Goal: Task Accomplishment & Management: Manage account settings

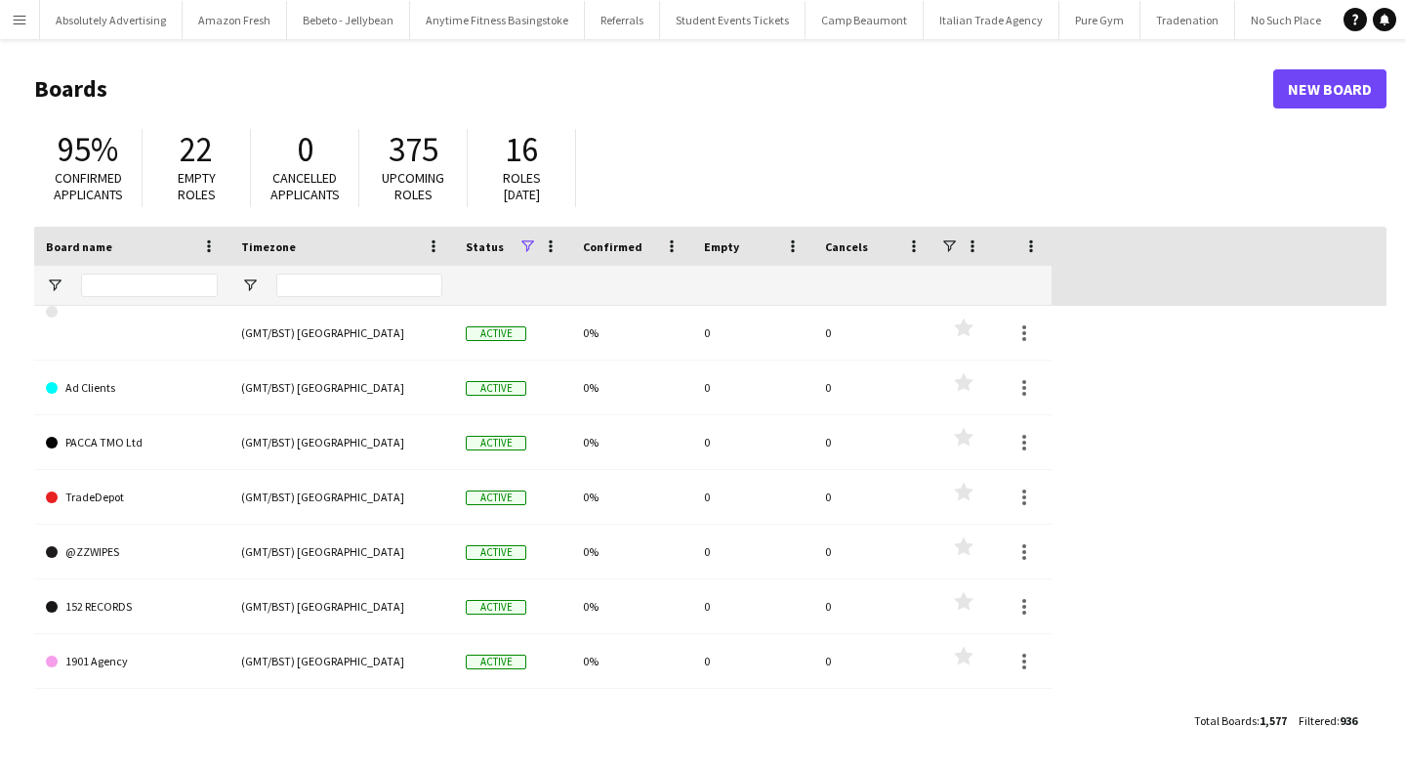
click at [21, 23] on app-icon "Menu" at bounding box center [20, 20] width 16 height 16
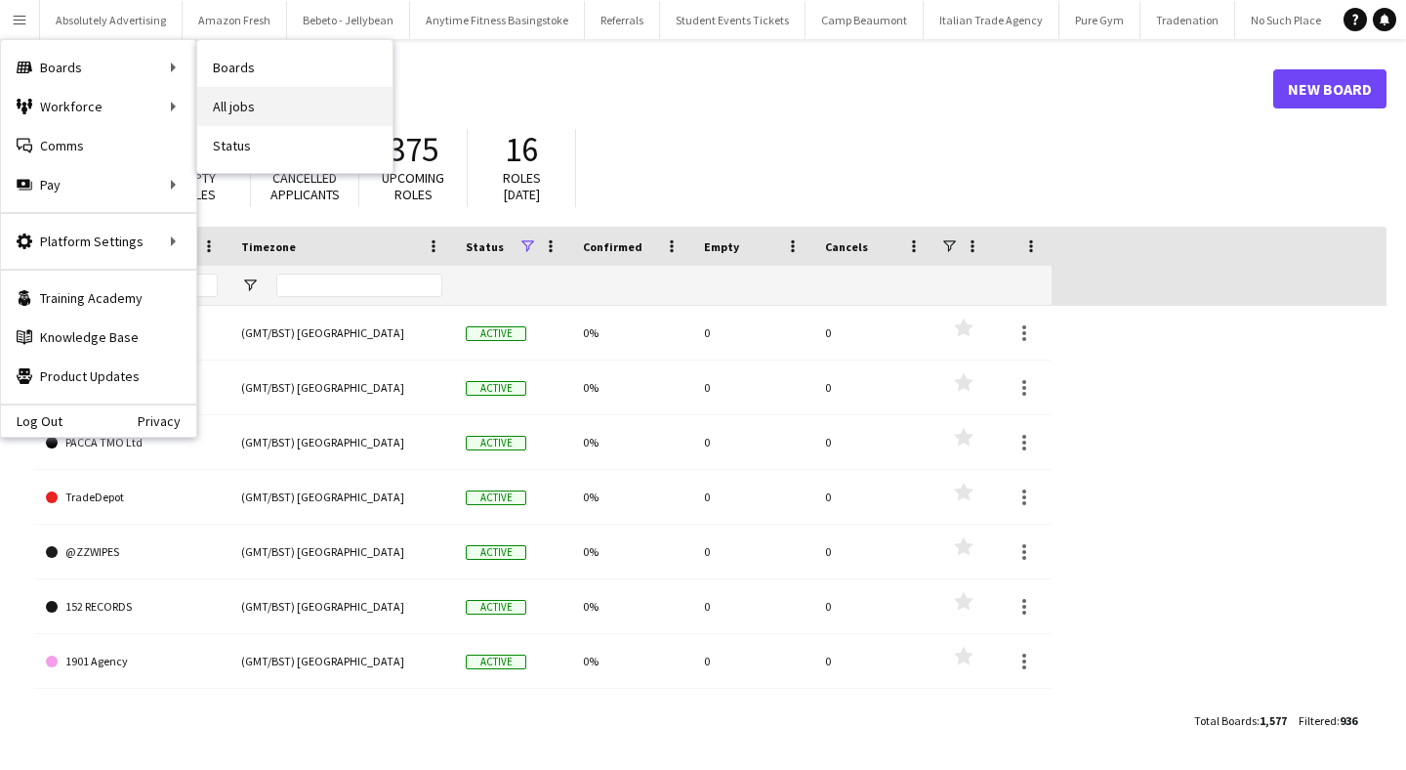
click at [264, 99] on link "All jobs" at bounding box center [294, 106] width 195 height 39
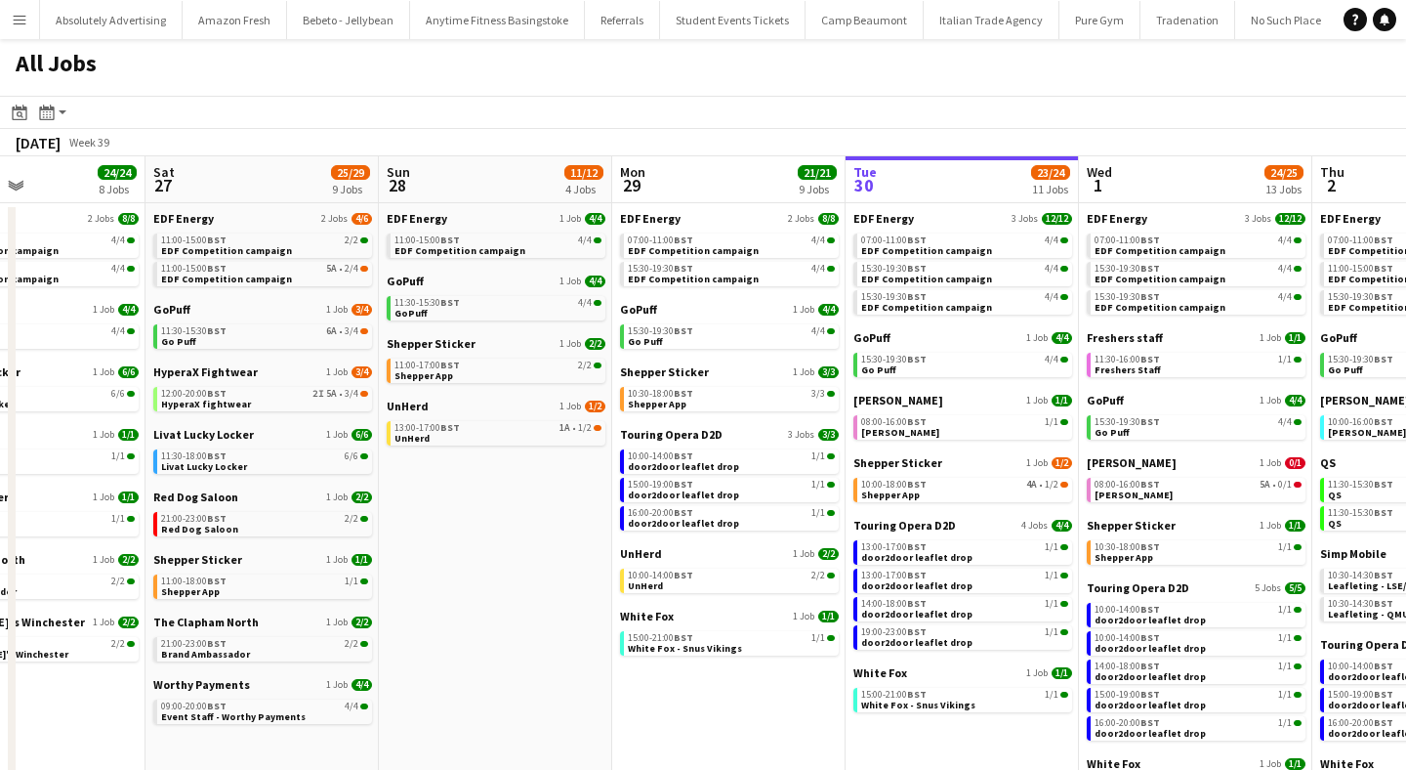
scroll to position [0, 549]
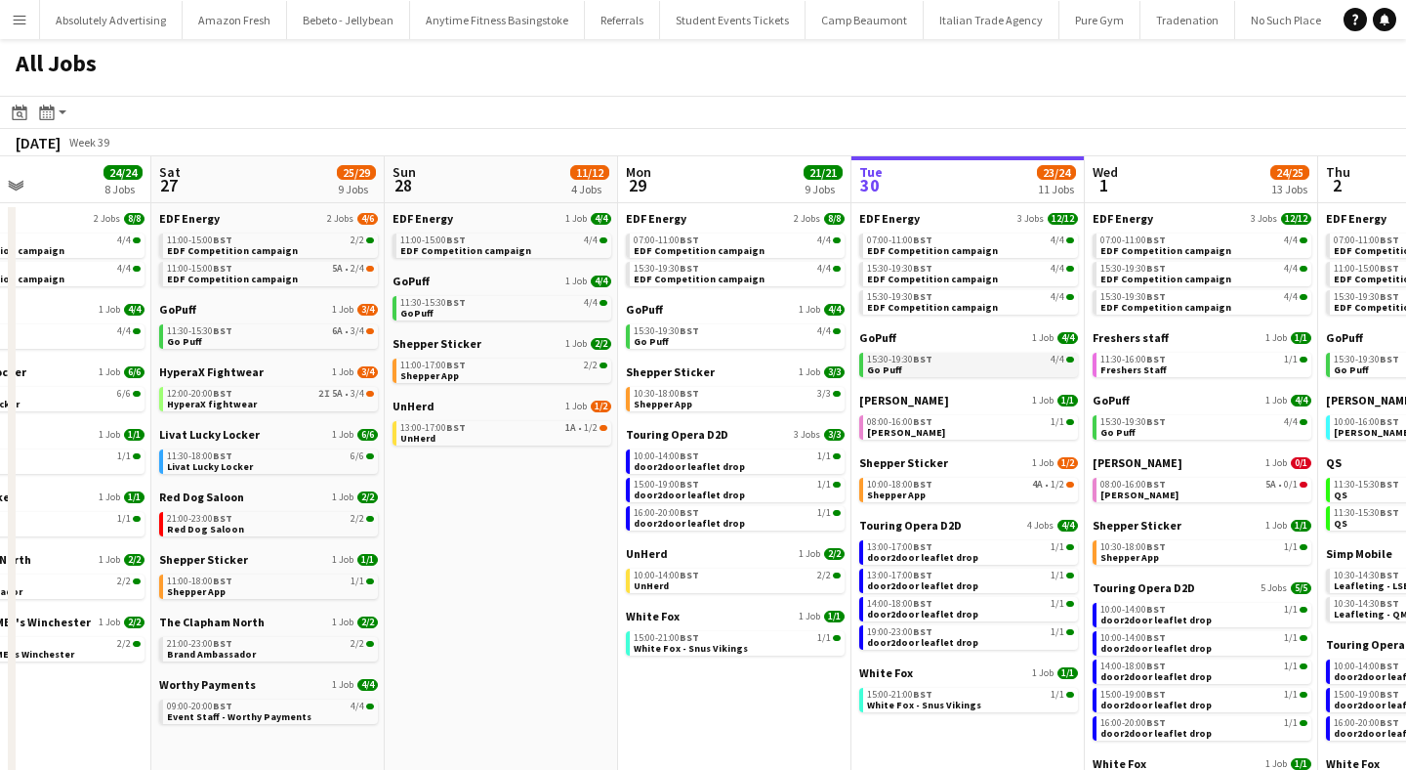
click at [895, 365] on span "Go Puff" at bounding box center [884, 369] width 35 height 13
click at [433, 306] on span "11:30-15:30 BST" at bounding box center [432, 303] width 65 height 10
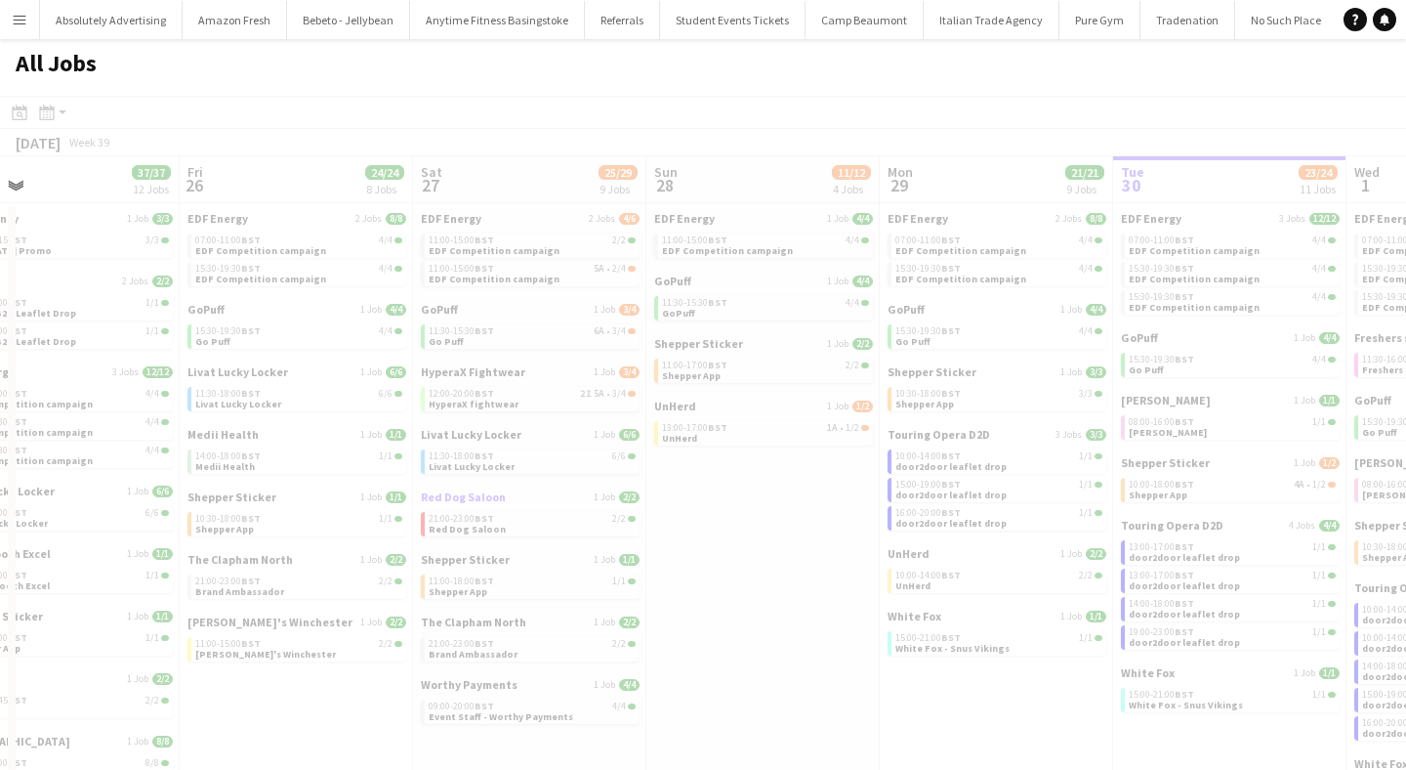
scroll to position [0, 489]
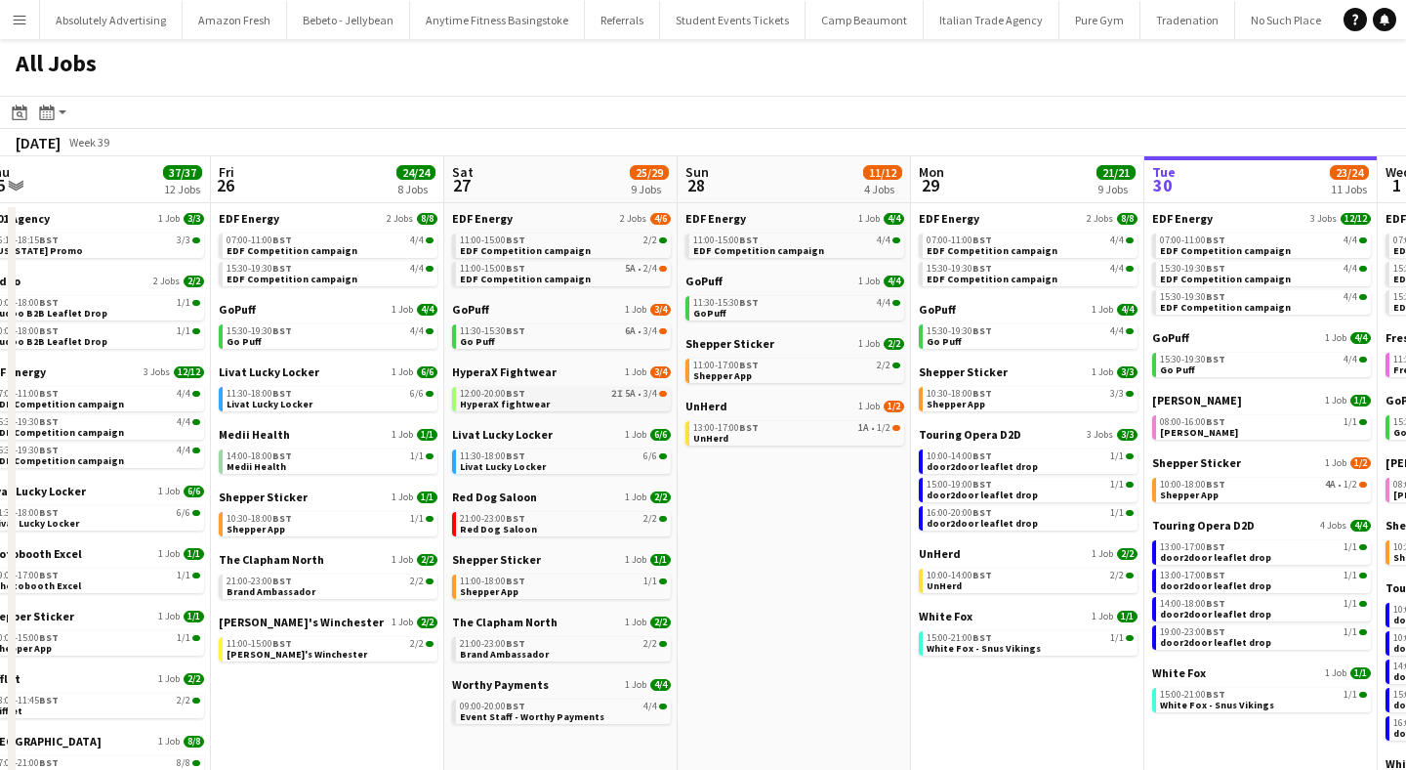
click at [522, 402] on span "HyperaX fightwear" at bounding box center [505, 403] width 90 height 13
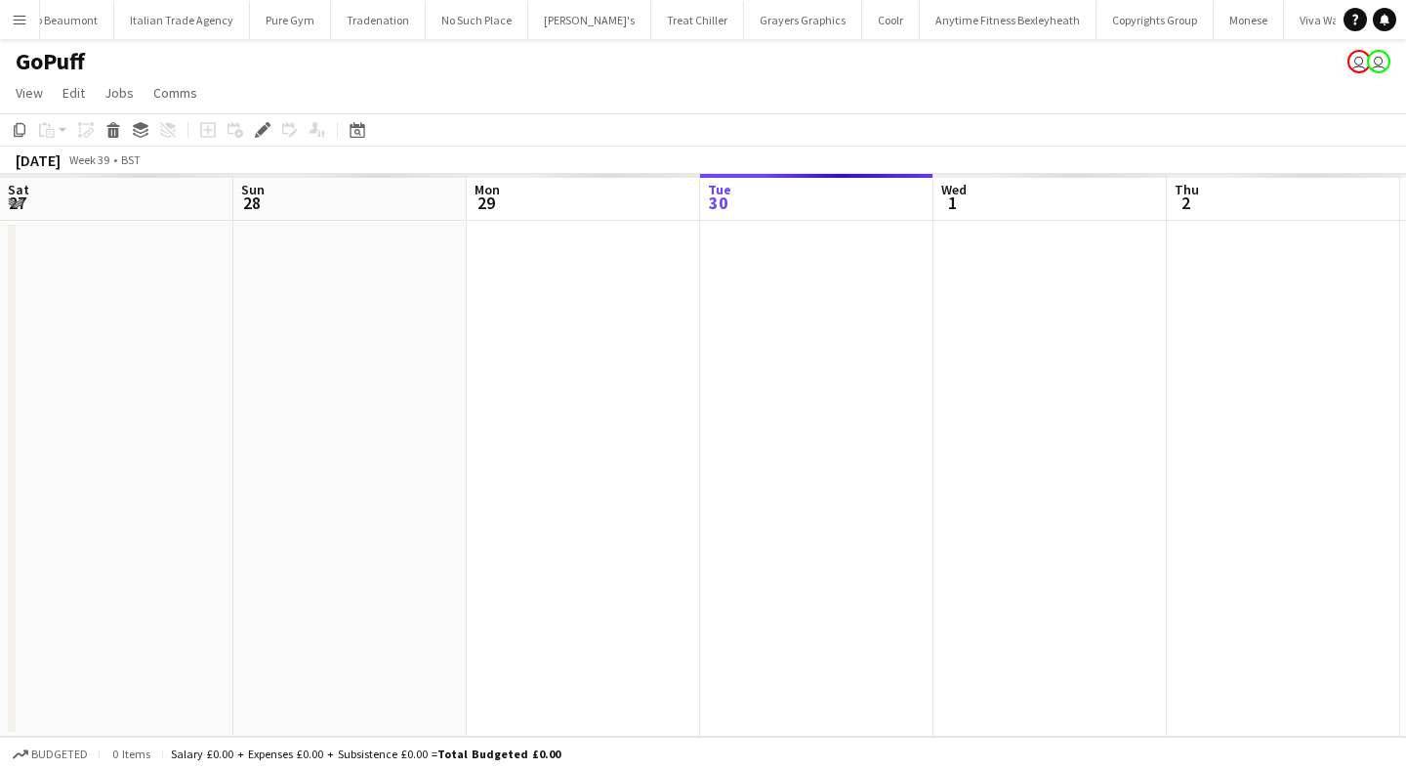
scroll to position [0, 672]
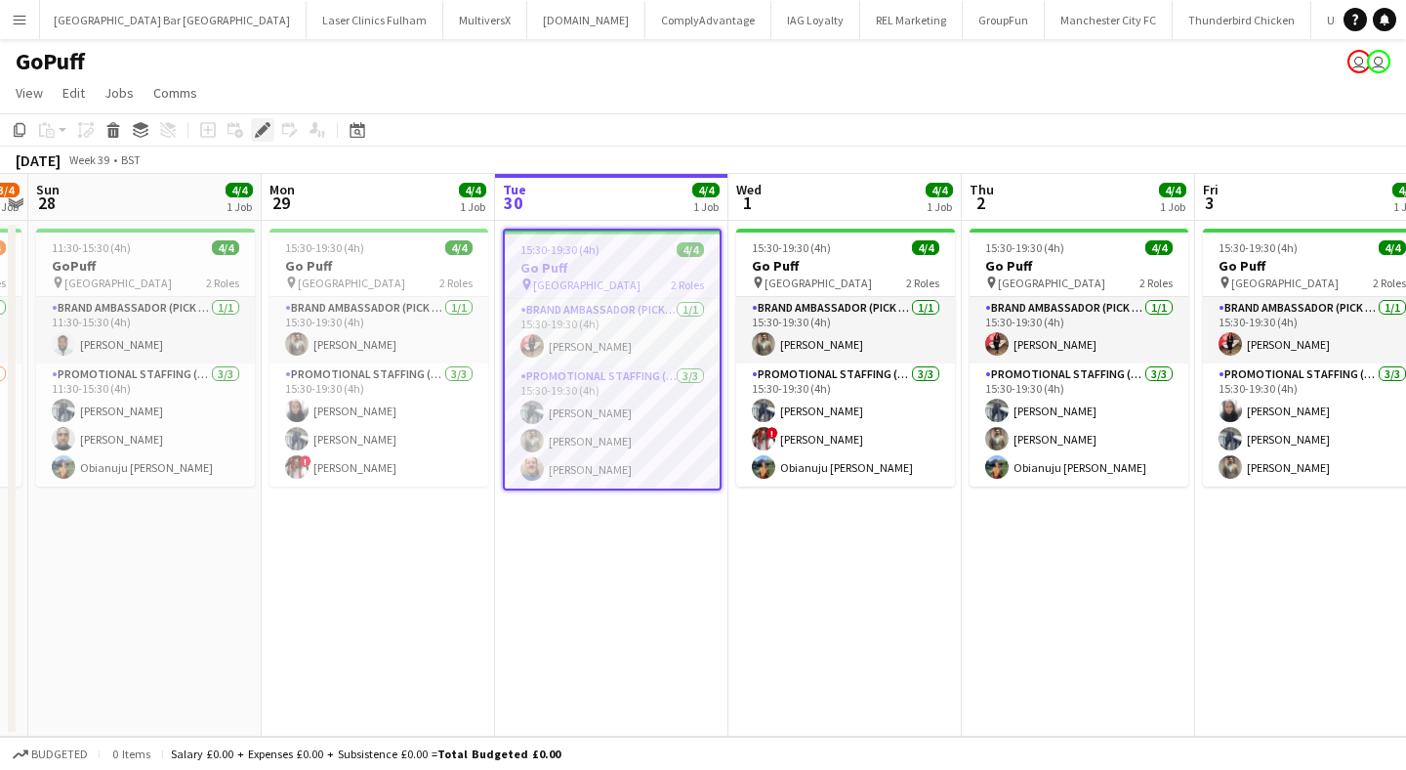
click at [265, 124] on icon "Edit" at bounding box center [263, 130] width 16 height 16
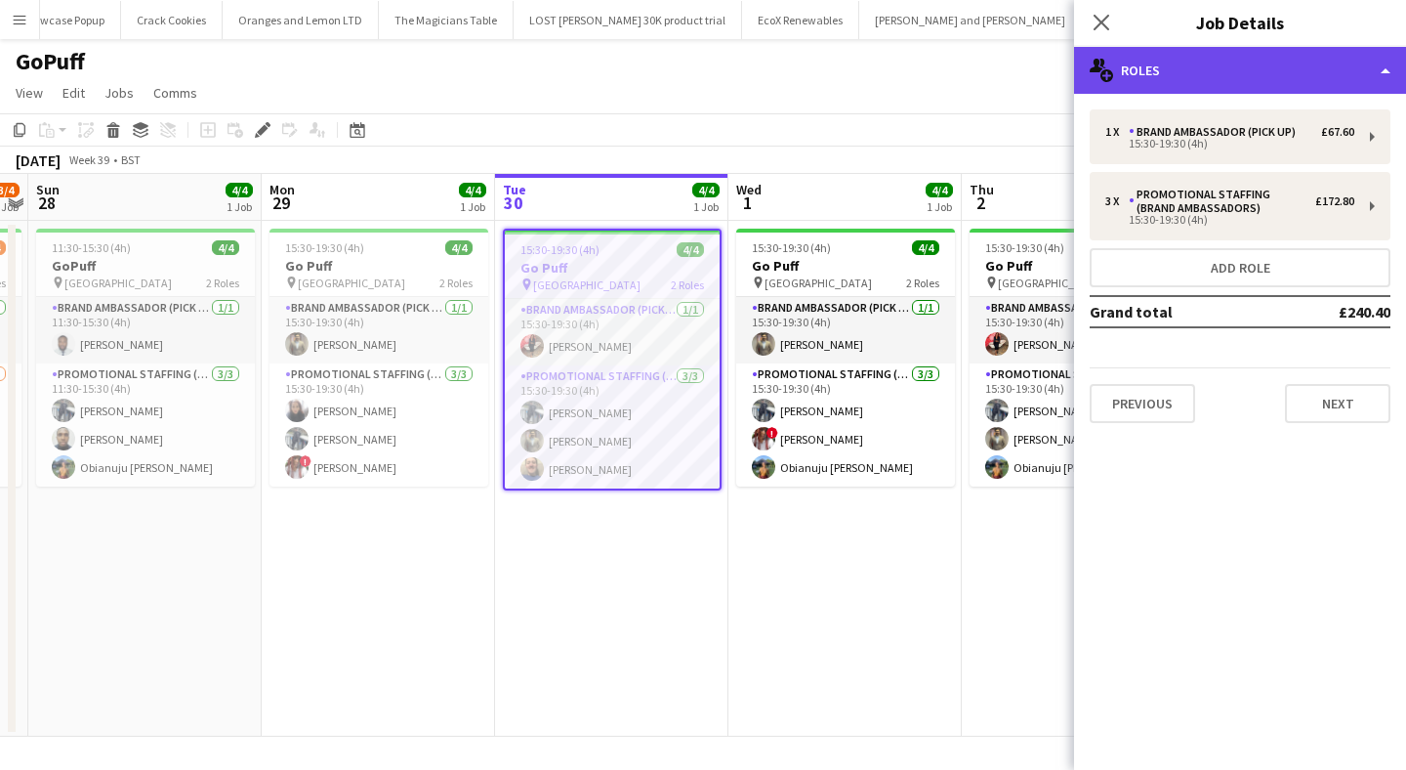
scroll to position [0, 70925]
click at [1180, 65] on div "multiple-users-add Roles" at bounding box center [1240, 70] width 332 height 47
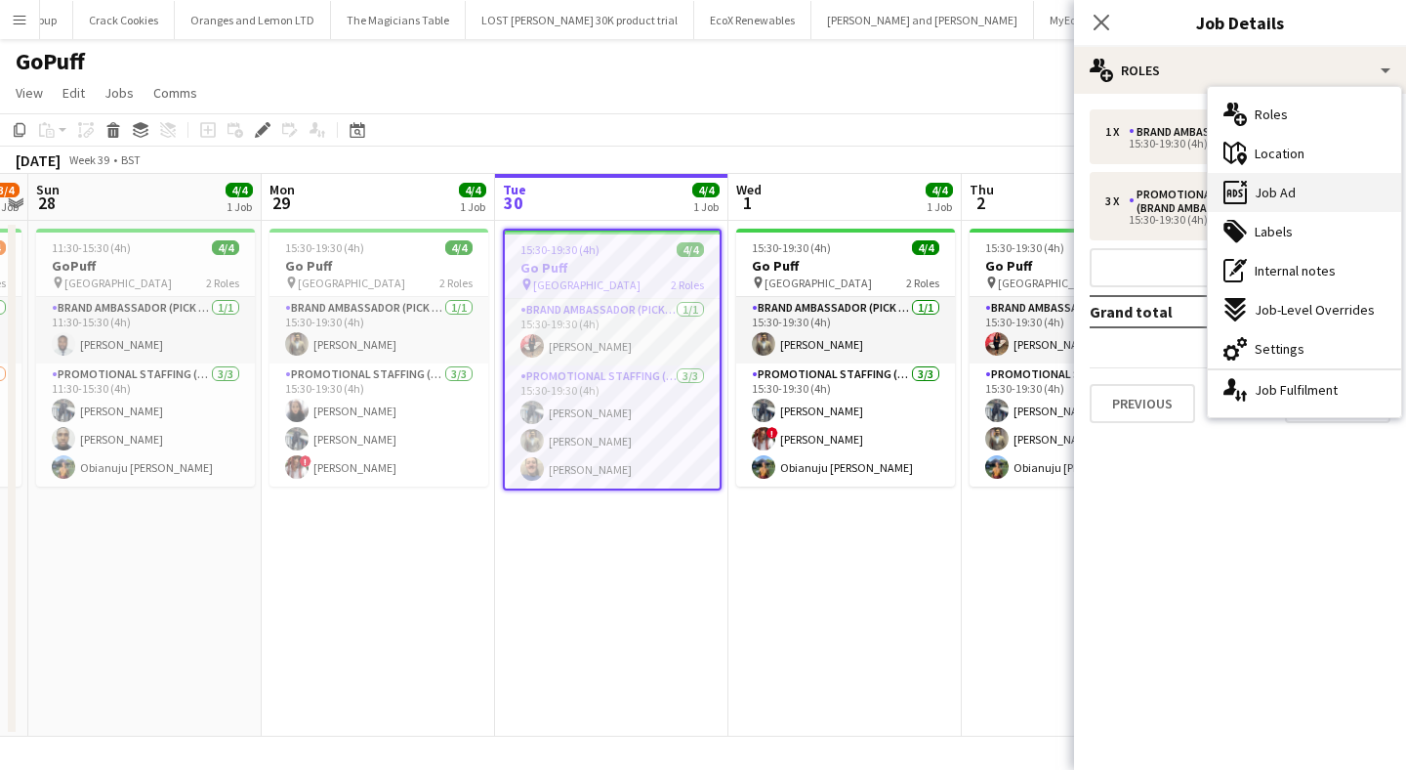
click at [1267, 199] on span "Job Ad" at bounding box center [1275, 193] width 41 height 18
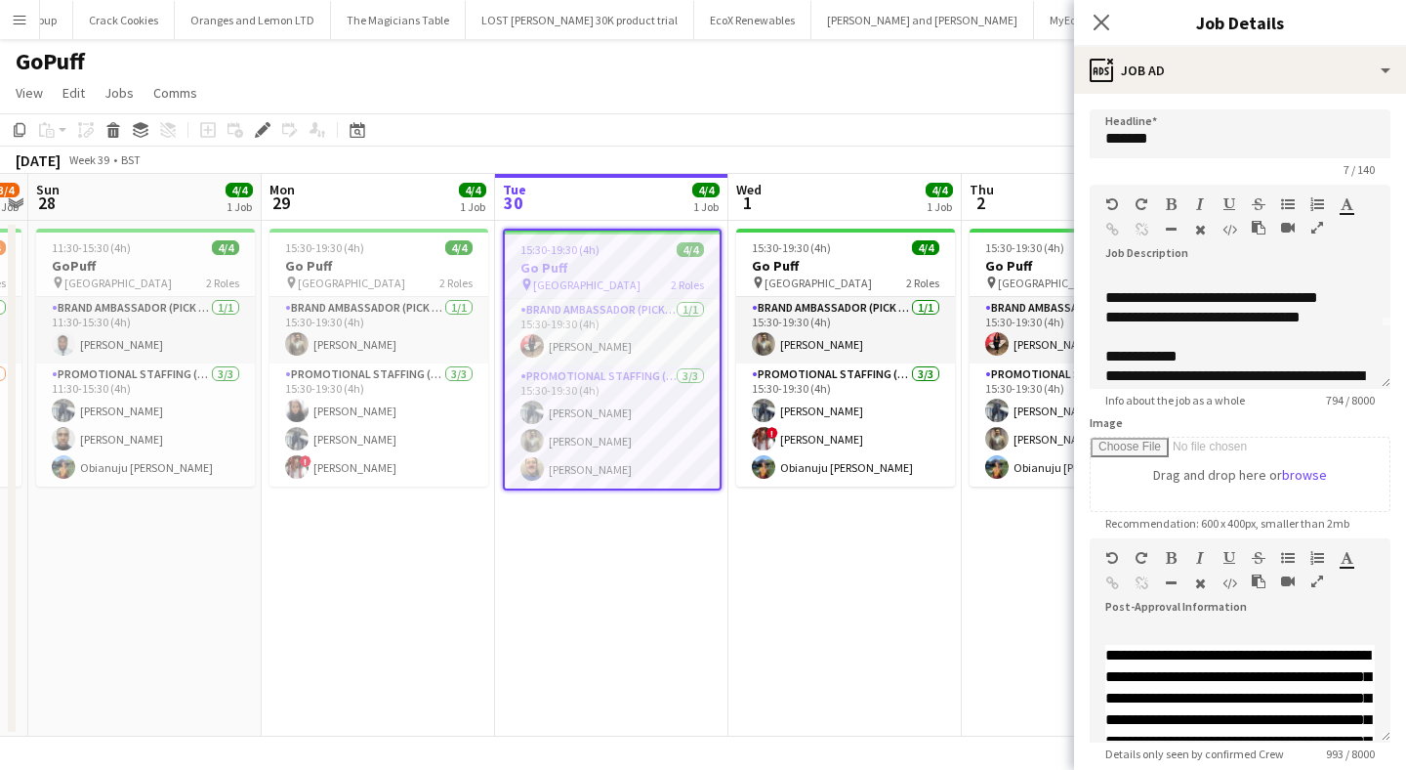
scroll to position [0, 0]
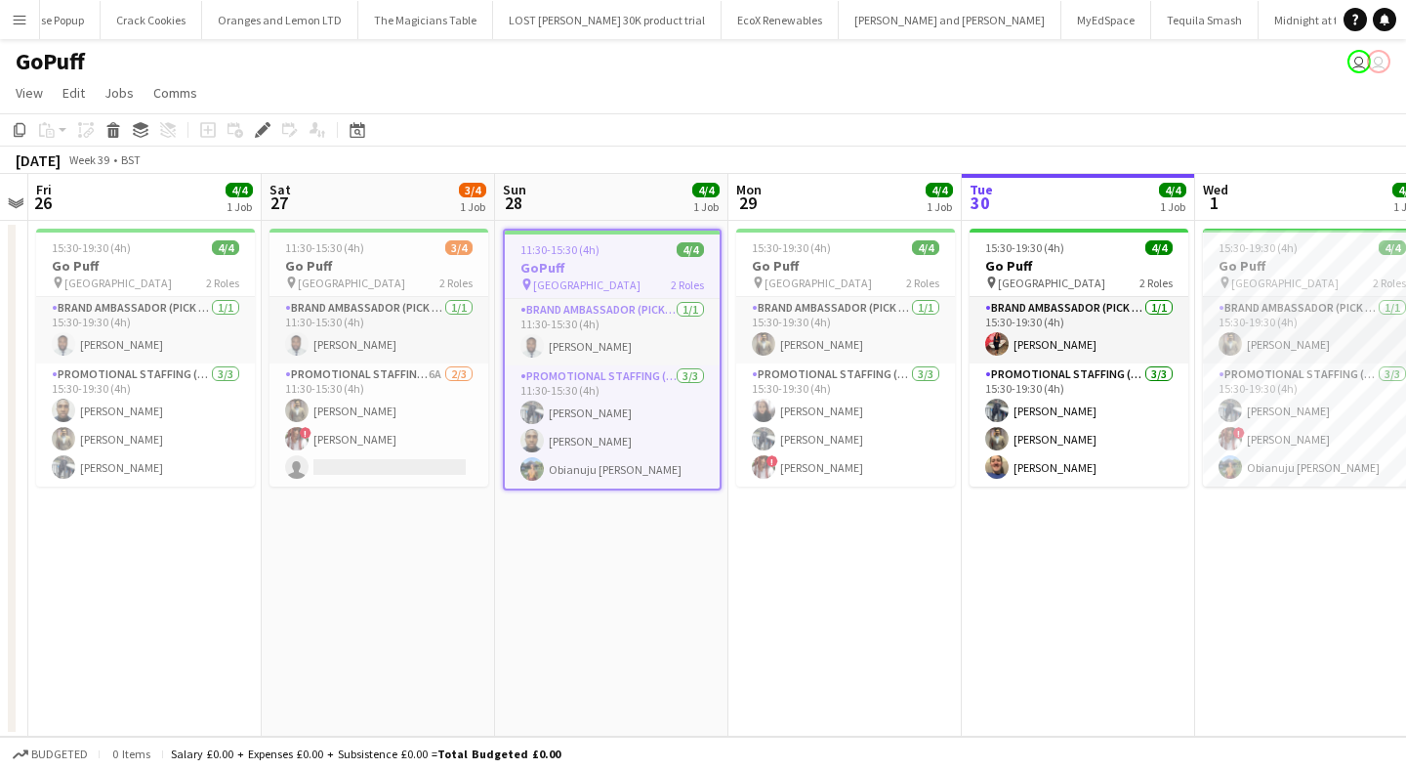
scroll to position [0, 70925]
click at [263, 125] on icon "Edit" at bounding box center [263, 130] width 16 height 16
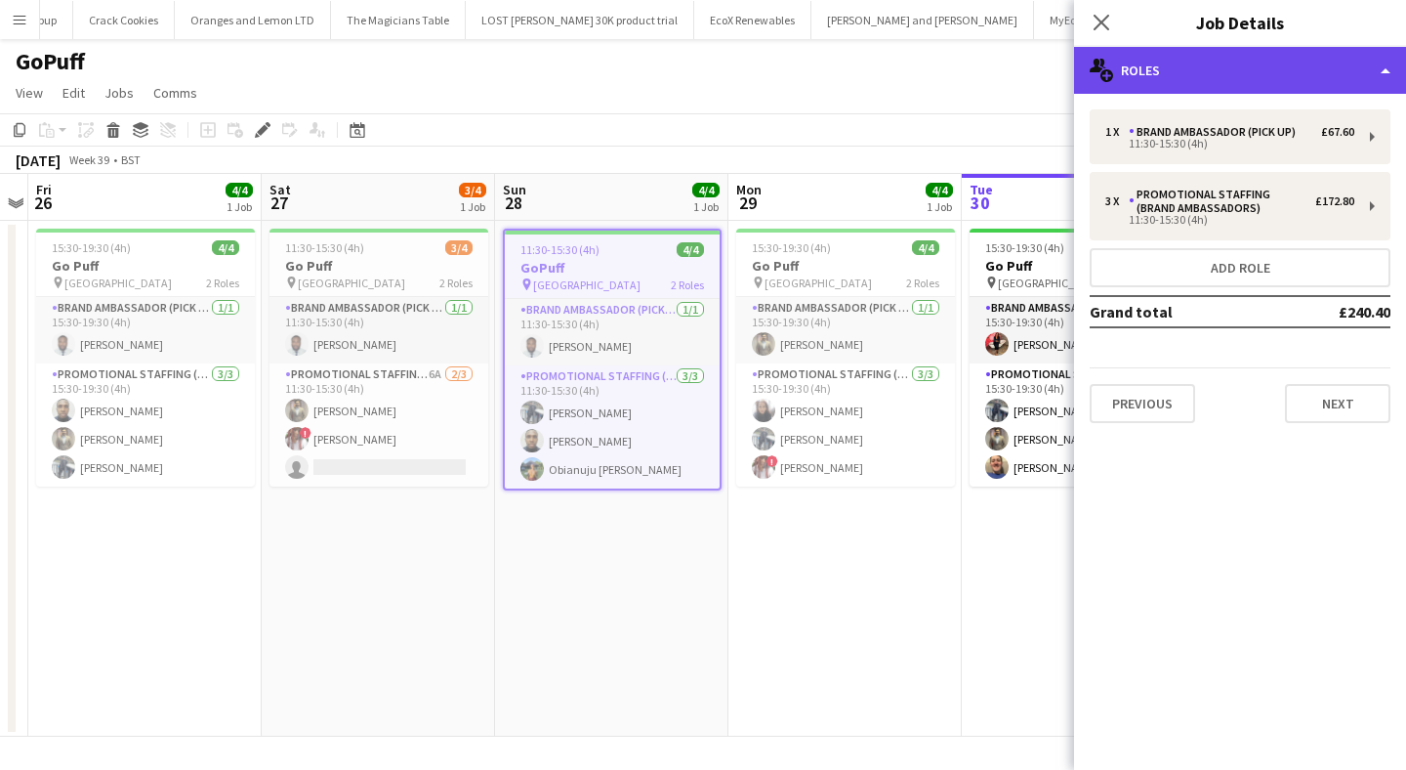
click at [1257, 63] on div "multiple-users-add Roles" at bounding box center [1240, 70] width 332 height 47
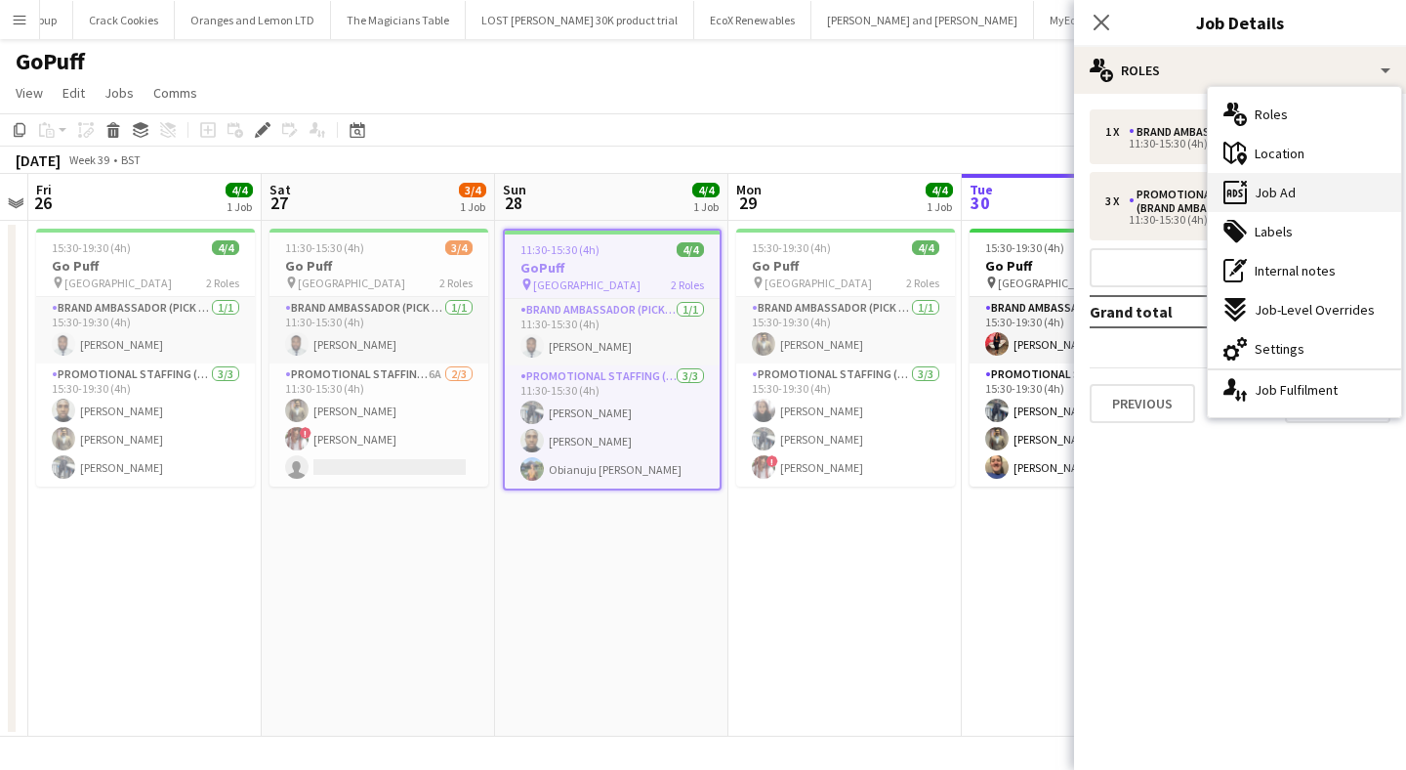
click at [1321, 187] on div "ads-window Job Ad" at bounding box center [1304, 192] width 193 height 39
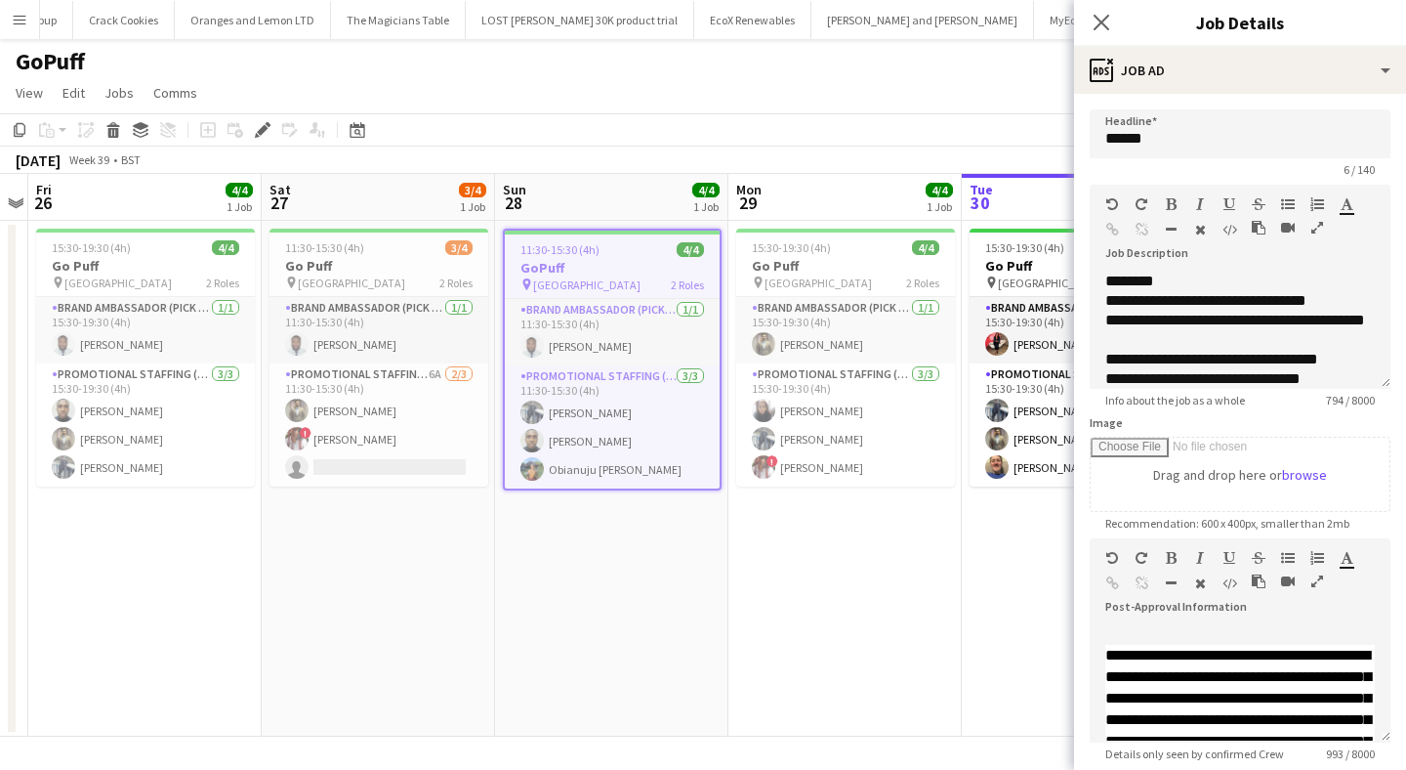
click at [1224, 104] on div "**********" at bounding box center [1240, 530] width 332 height 872
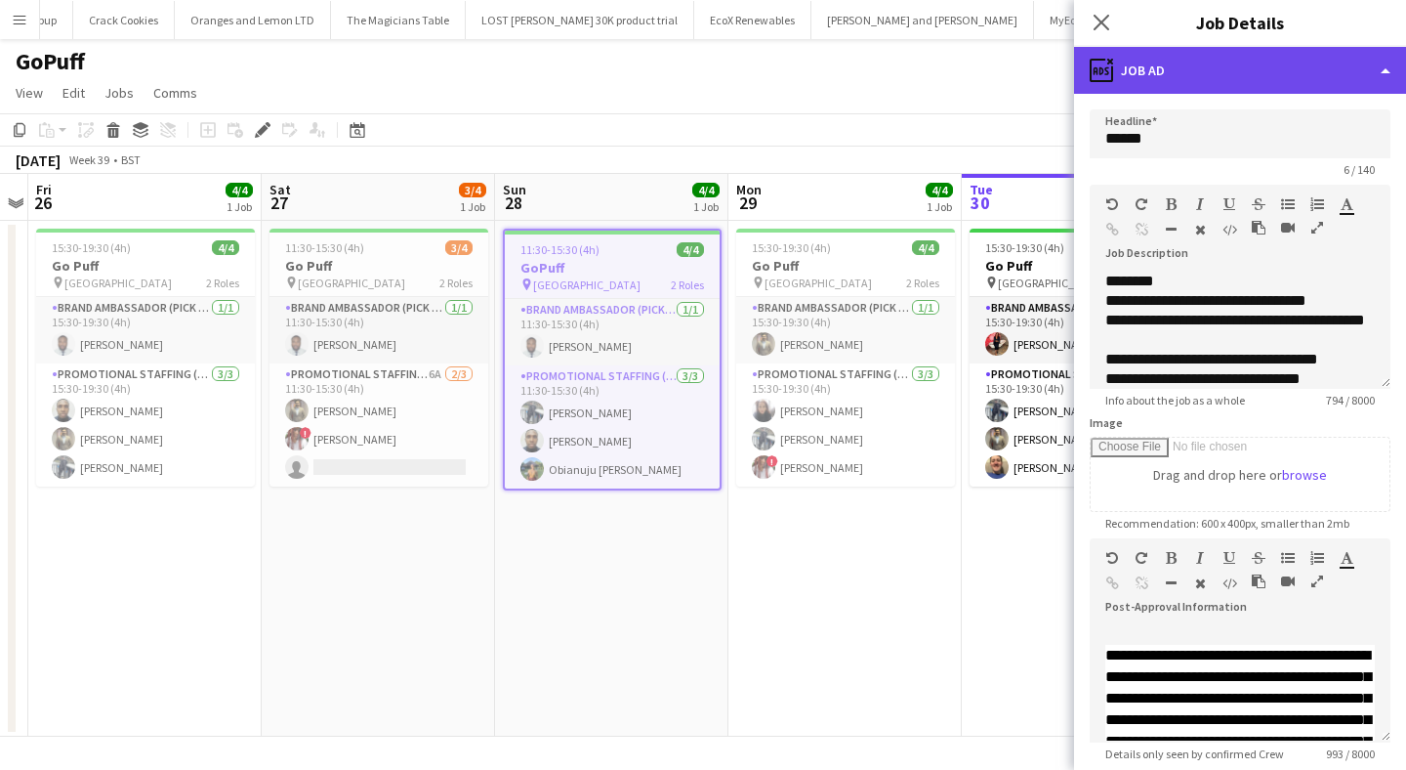
click at [1239, 74] on div "ads-window Job Ad" at bounding box center [1240, 70] width 332 height 47
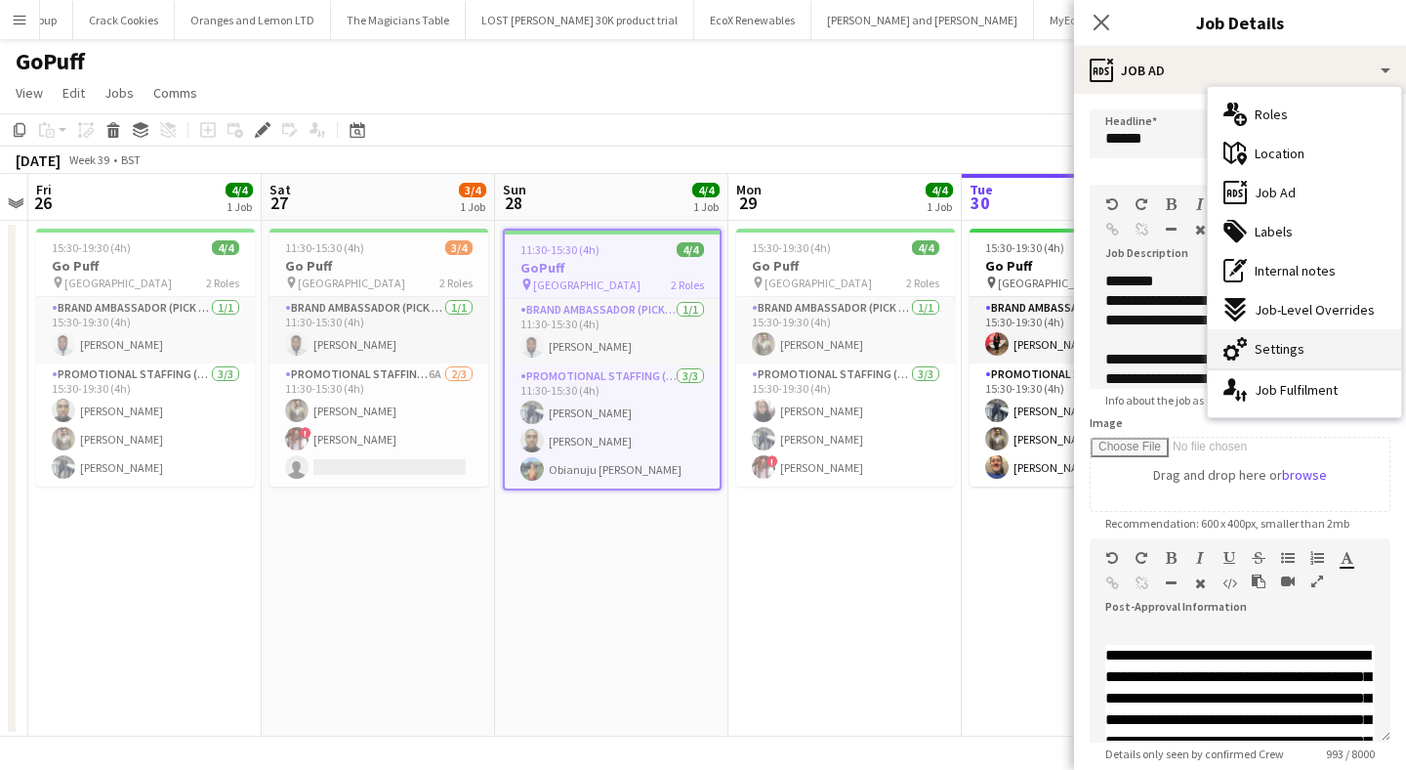
click at [1289, 355] on span "Settings" at bounding box center [1280, 349] width 50 height 18
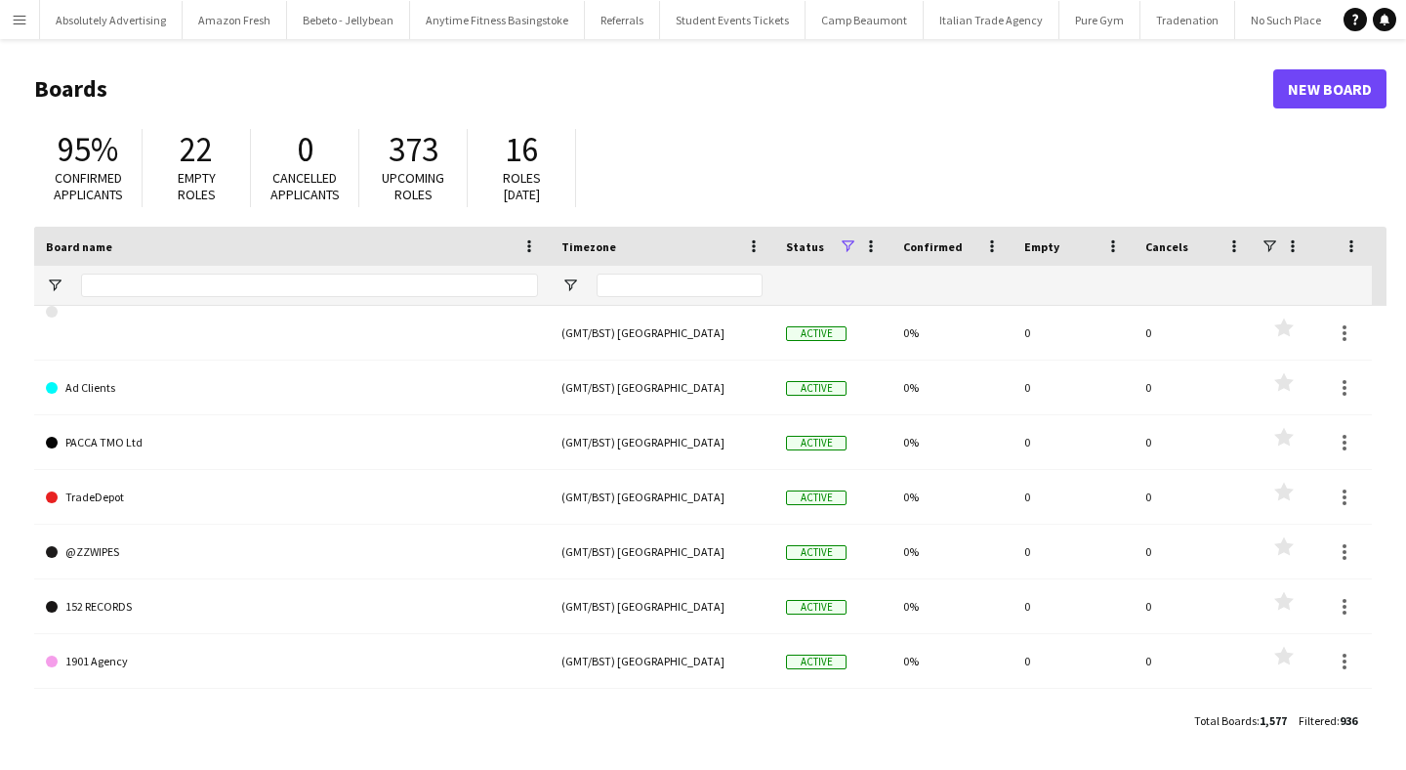
click at [21, 21] on app-icon "Menu" at bounding box center [20, 20] width 16 height 16
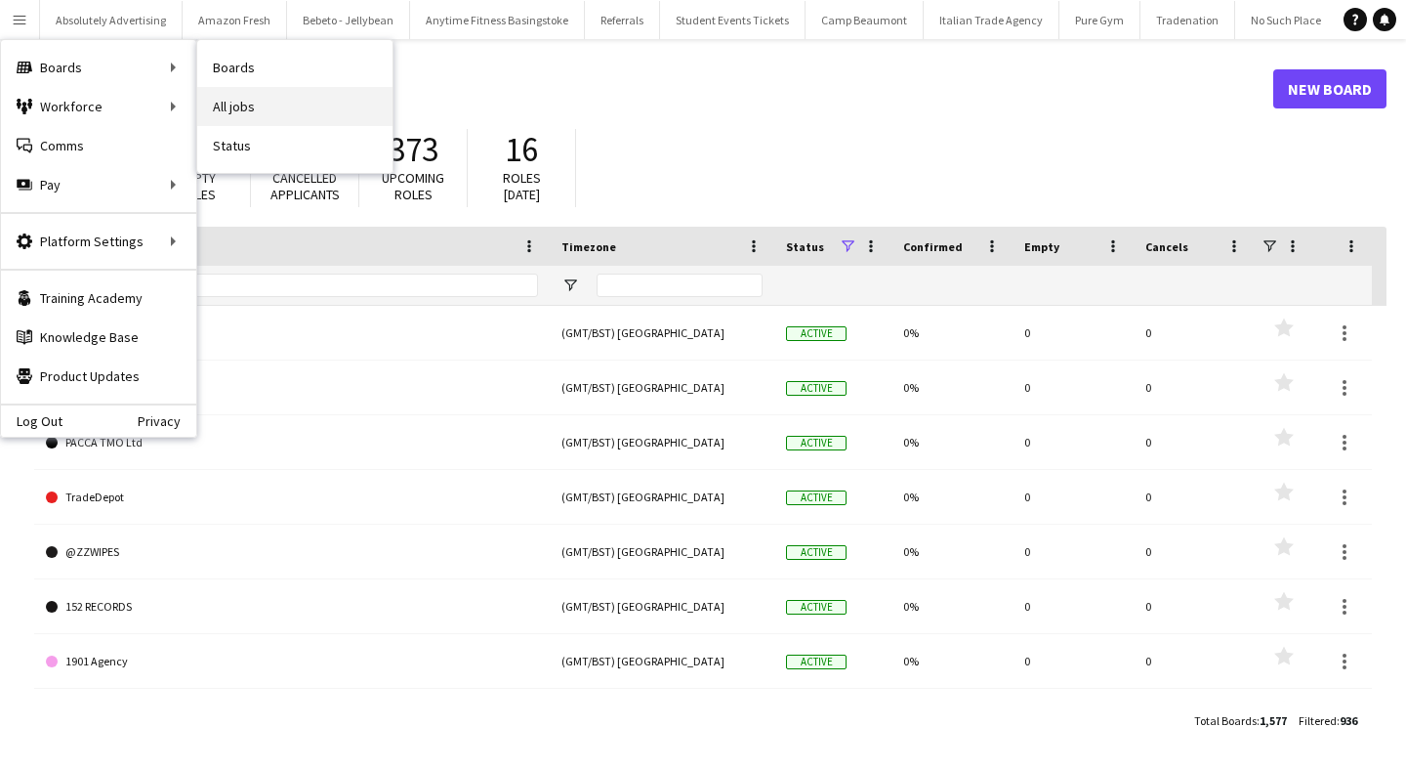
click at [245, 102] on link "All jobs" at bounding box center [294, 106] width 195 height 39
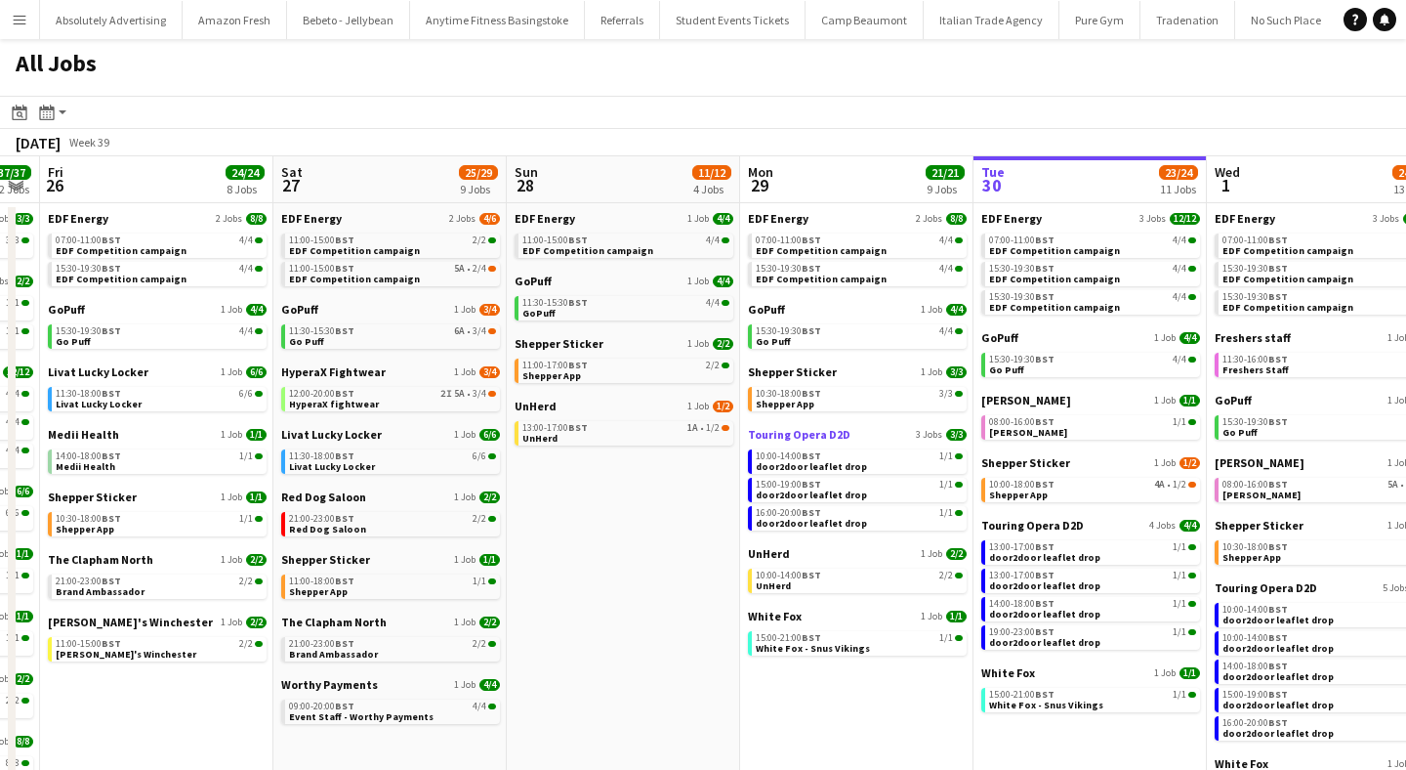
scroll to position [0, 424]
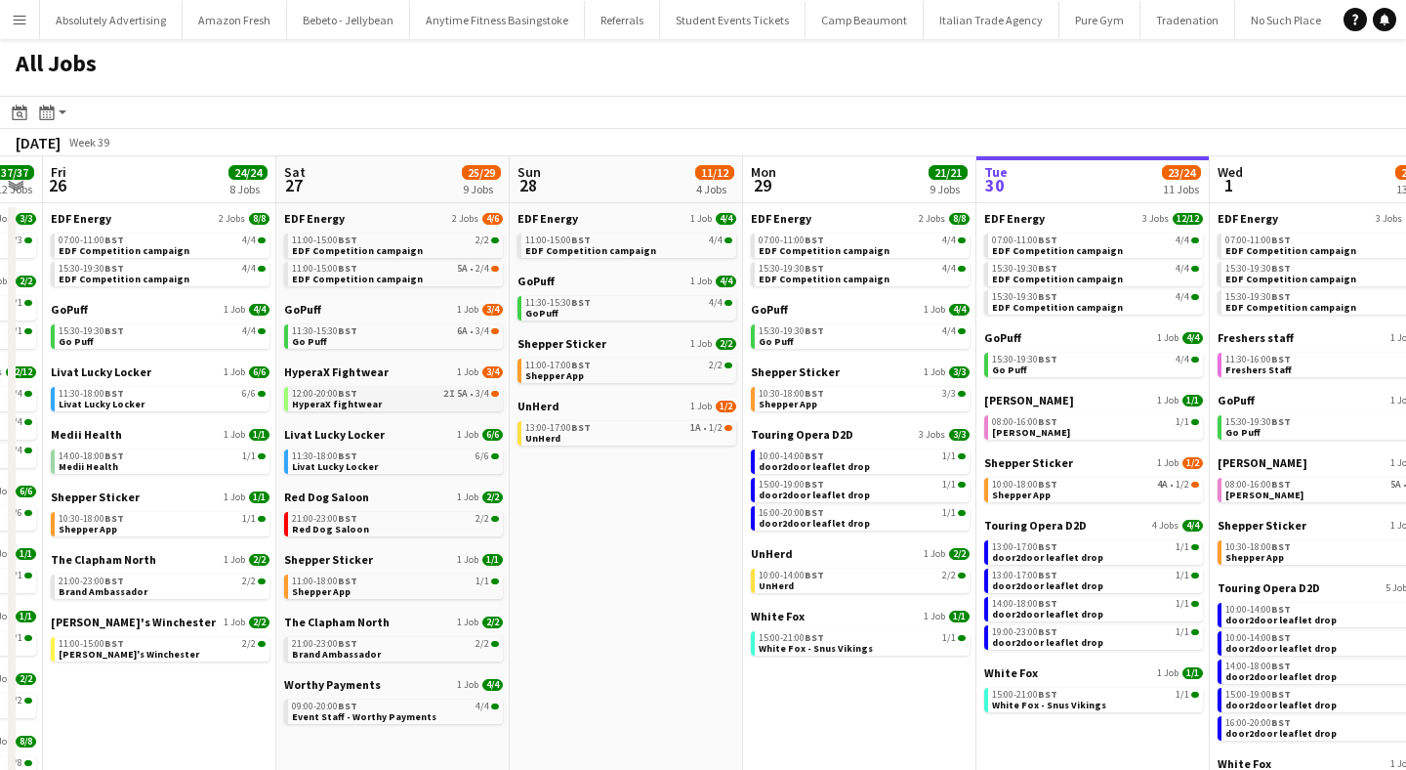
click at [330, 400] on span "HyperaX fightwear" at bounding box center [337, 403] width 90 height 13
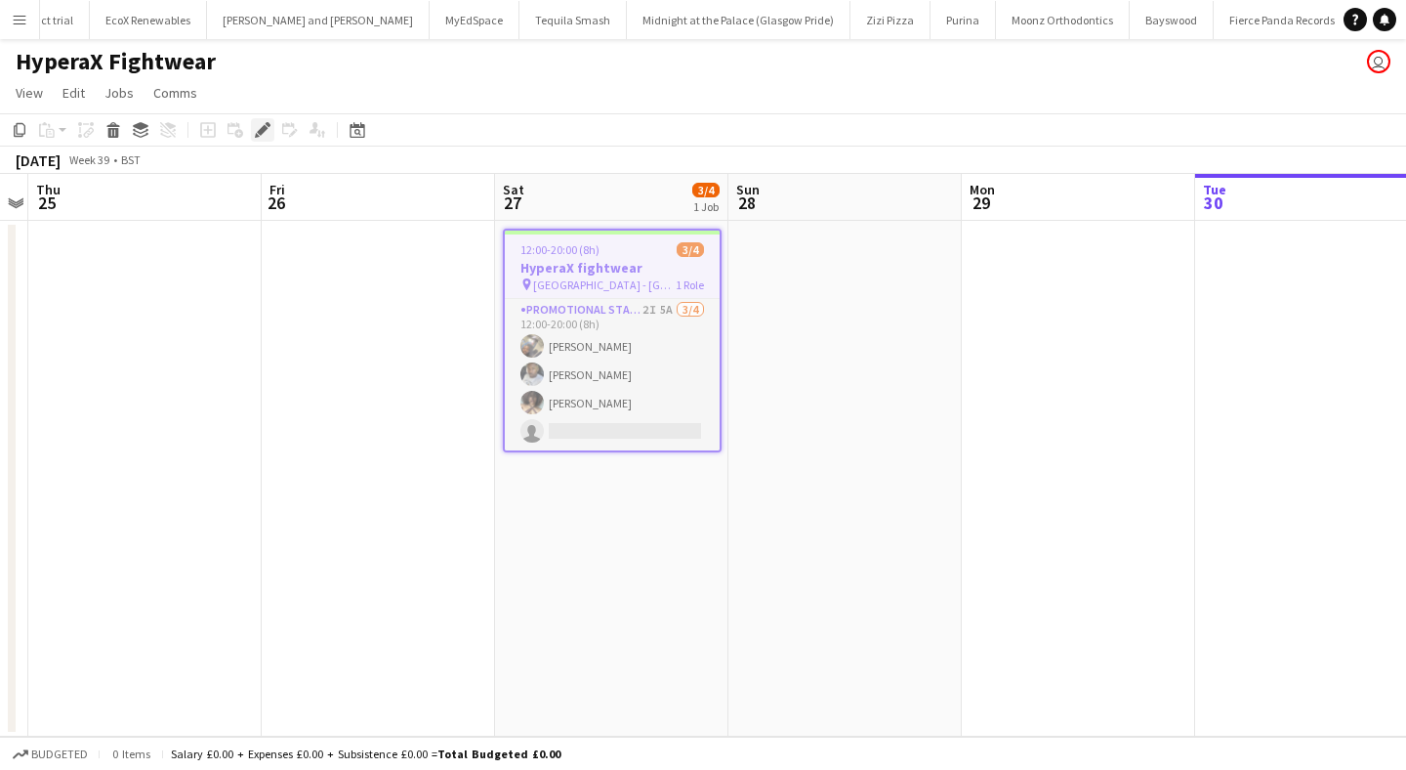
scroll to position [0, 71732]
click at [257, 131] on icon "Edit" at bounding box center [263, 130] width 16 height 16
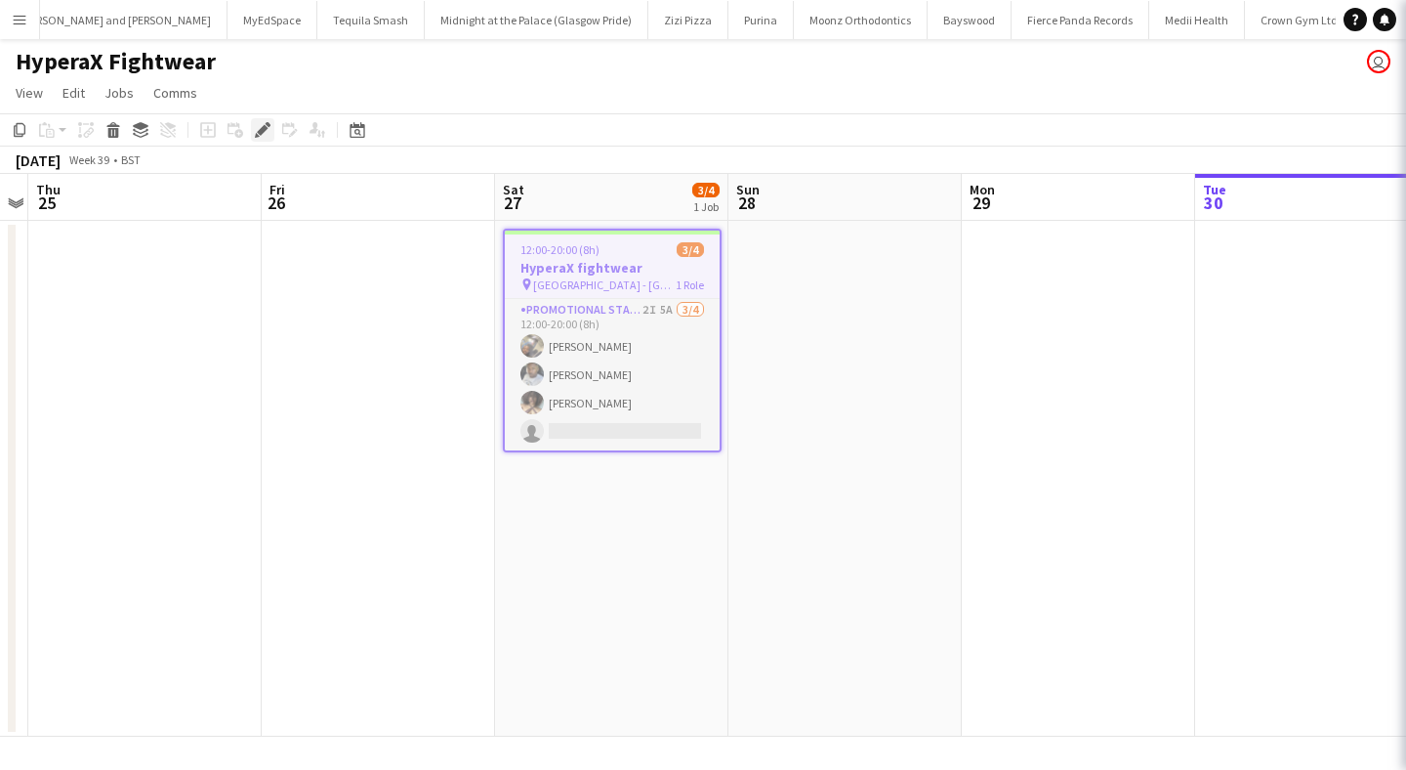
type input "**********"
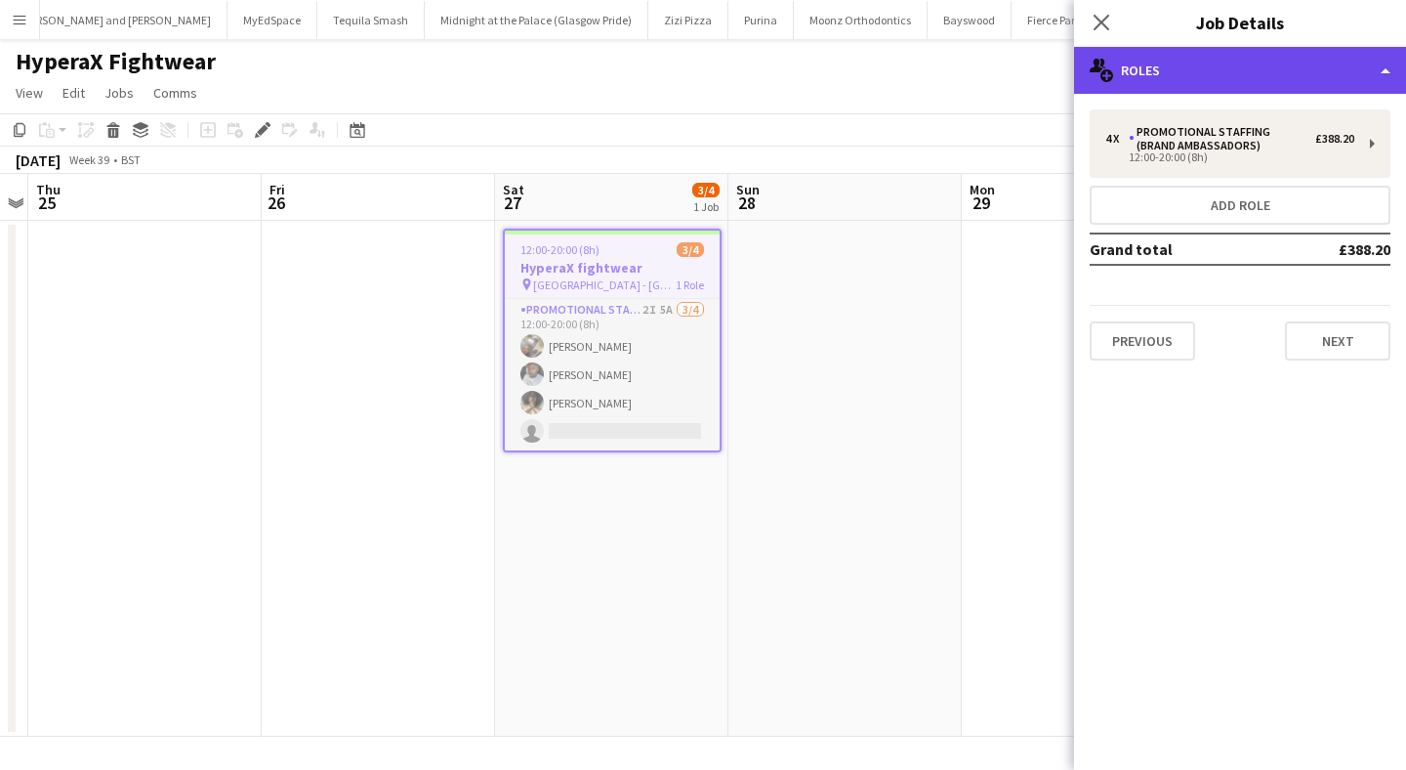
click at [1218, 60] on div "multiple-users-add Roles" at bounding box center [1240, 70] width 332 height 47
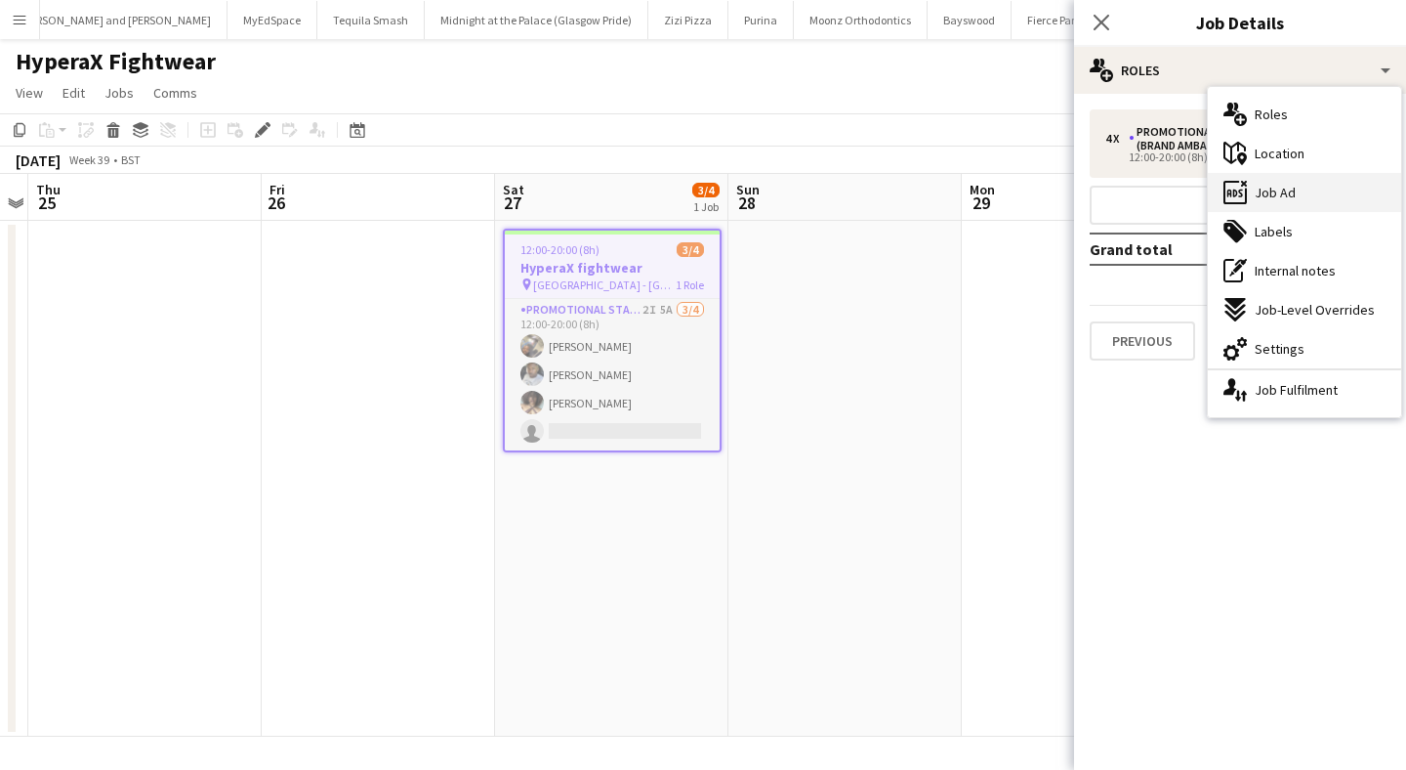
click at [1292, 190] on span "Job Ad" at bounding box center [1275, 193] width 41 height 18
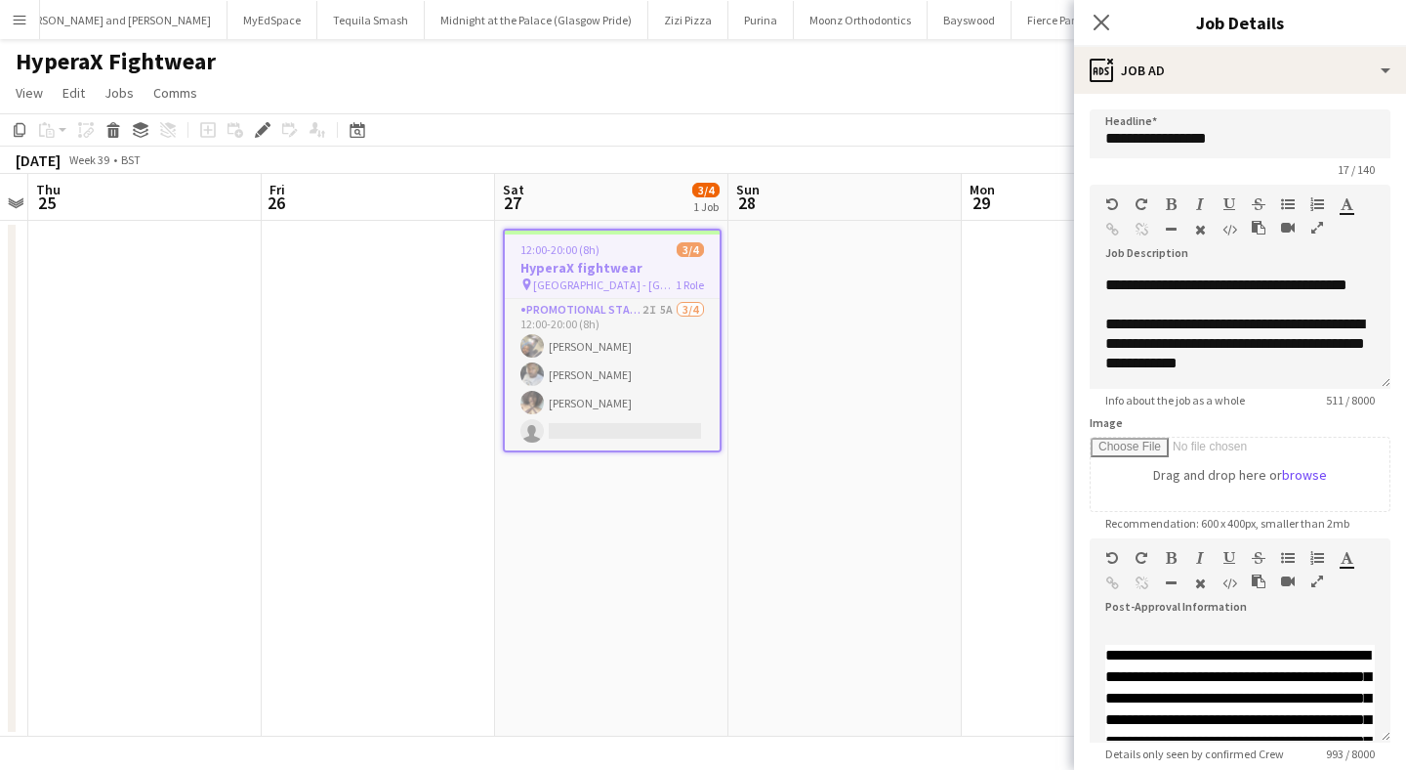
scroll to position [0, 0]
